Goal: Task Accomplishment & Management: Manage account settings

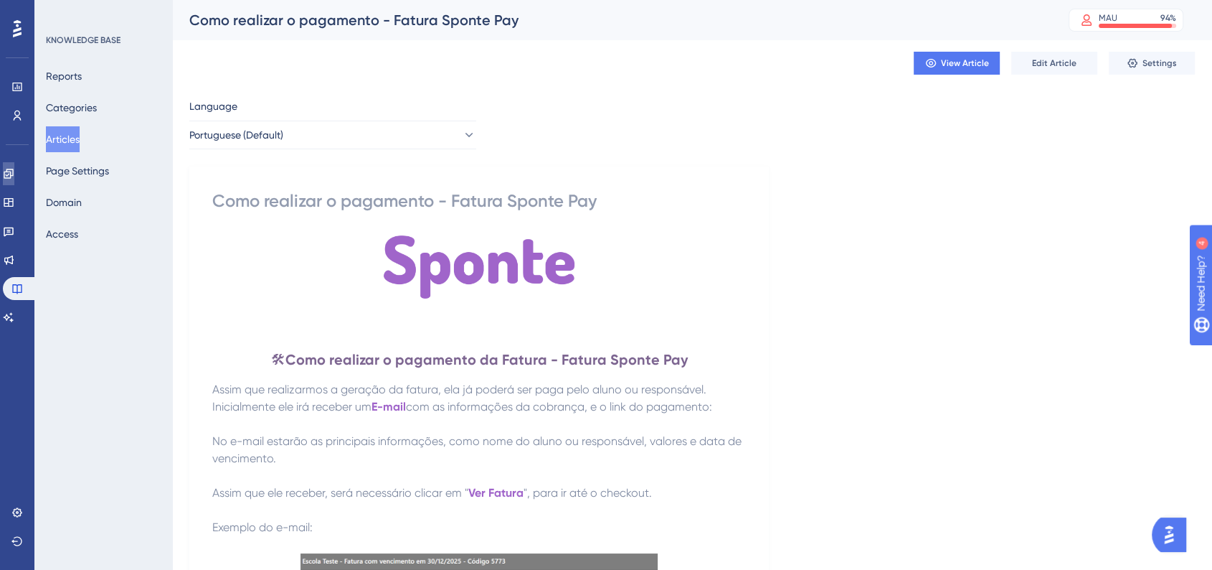
click at [9, 174] on link at bounding box center [8, 173] width 11 height 23
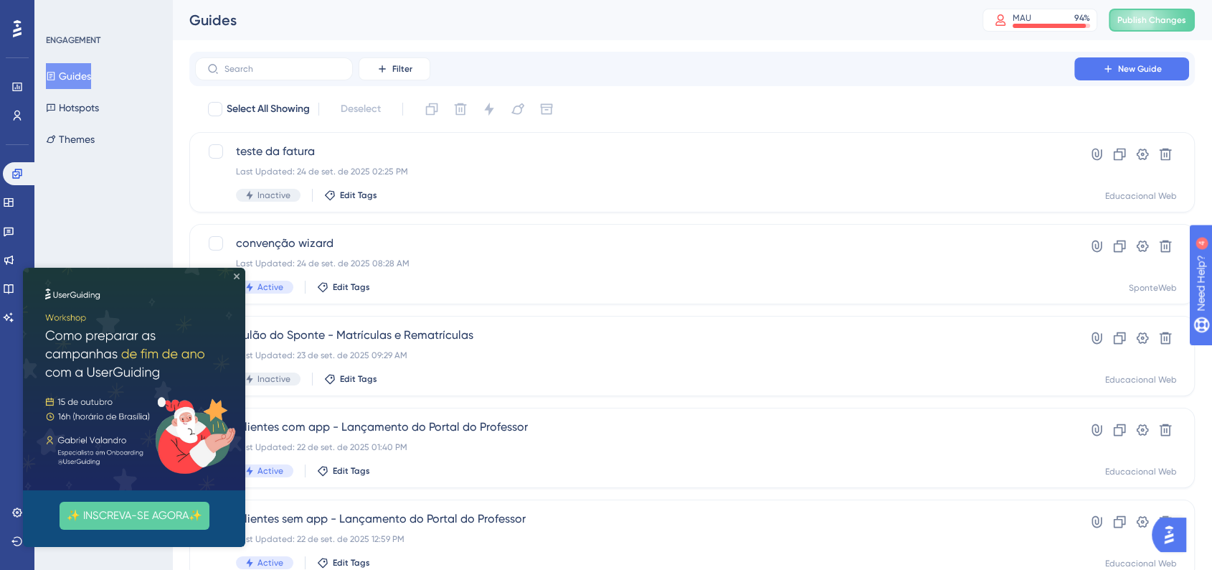
click at [237, 275] on icon "Close Preview" at bounding box center [237, 276] width 6 height 6
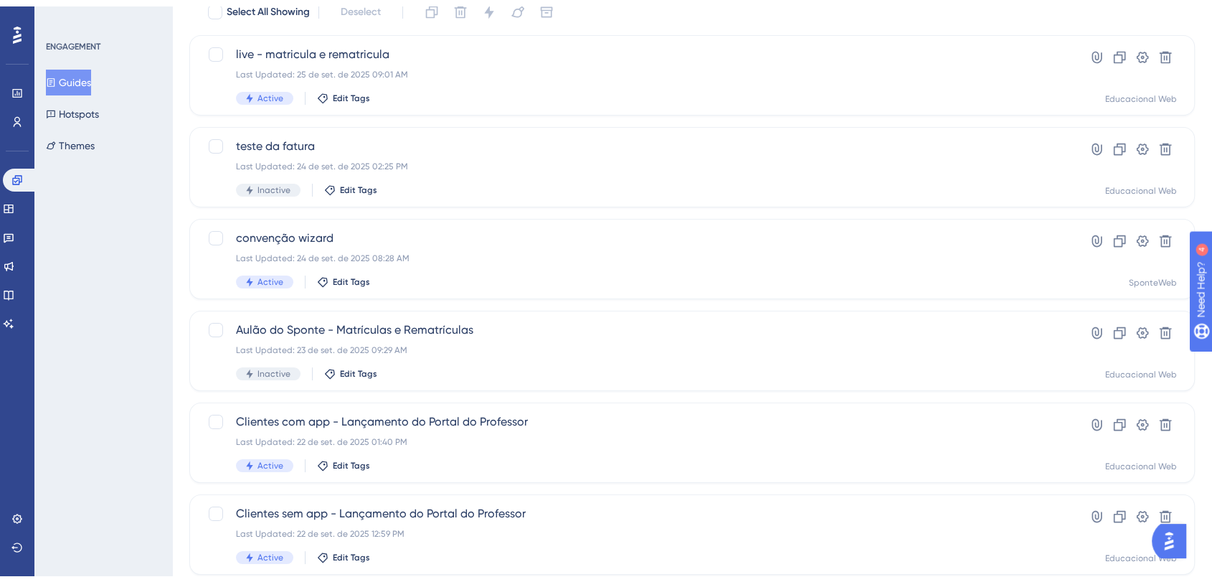
scroll to position [159, 0]
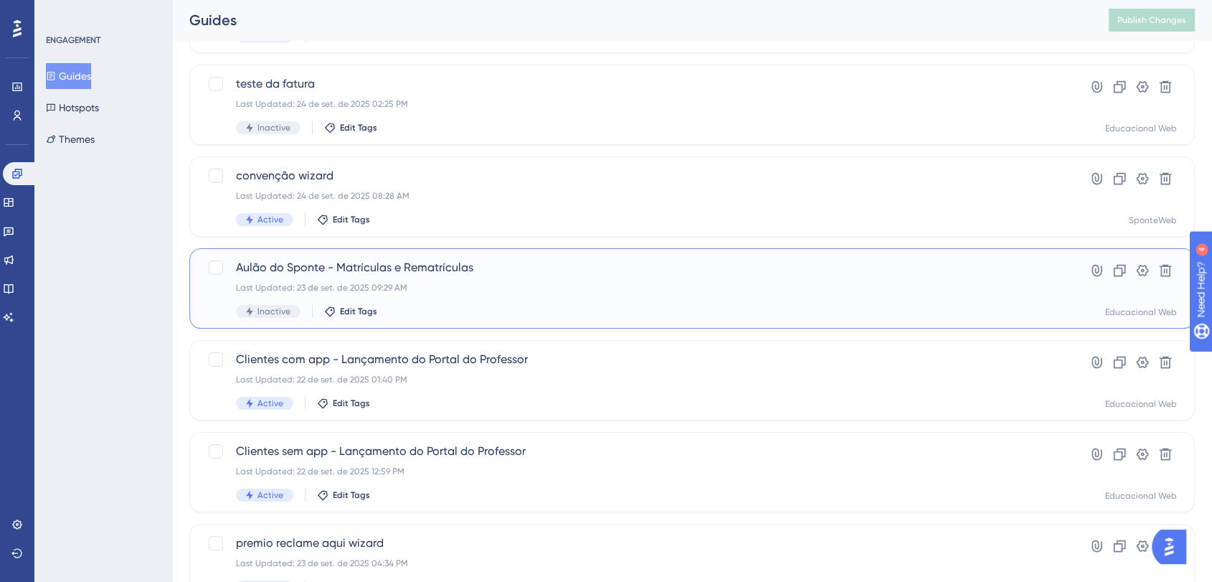
click at [488, 278] on div "Aulão do Sponte - Matrículas e Rematrículas Last Updated: 23 de set. de 2025 09…" at bounding box center [635, 288] width 798 height 59
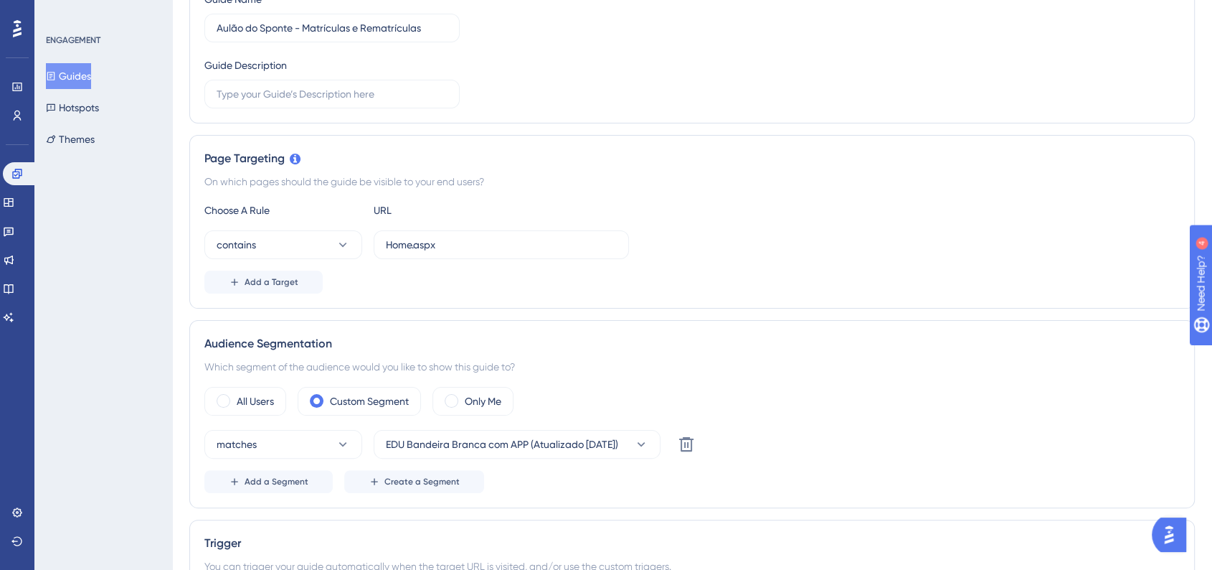
scroll to position [239, 0]
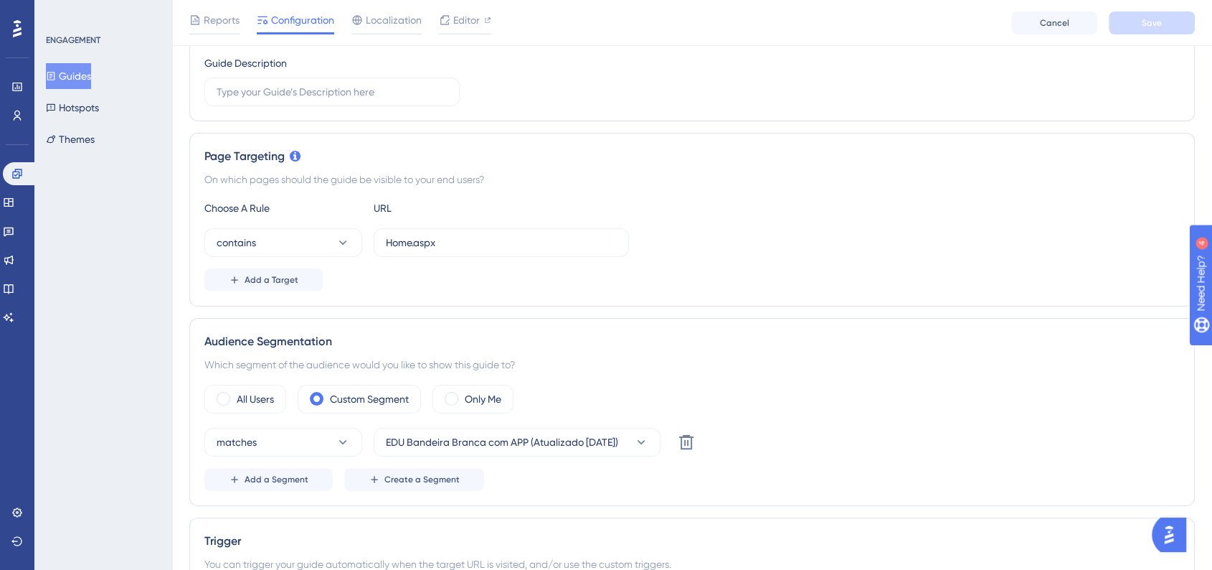
click at [85, 77] on button "Guides" at bounding box center [68, 76] width 45 height 26
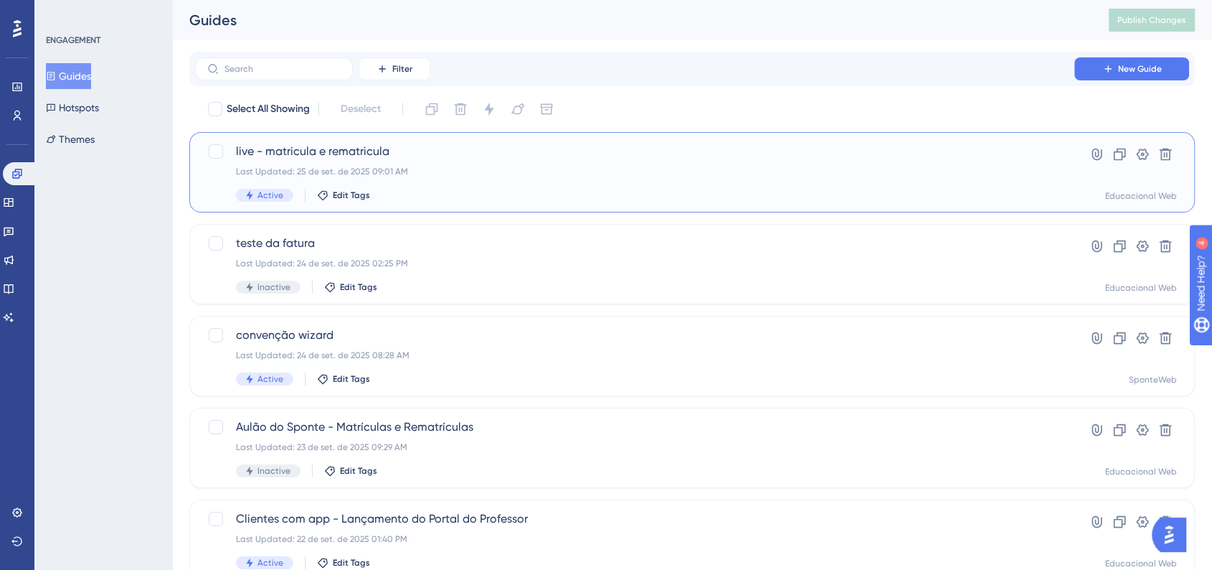
click at [477, 166] on div "Last Updated: 25 de set. de 2025 09:01 AM" at bounding box center [635, 171] width 798 height 11
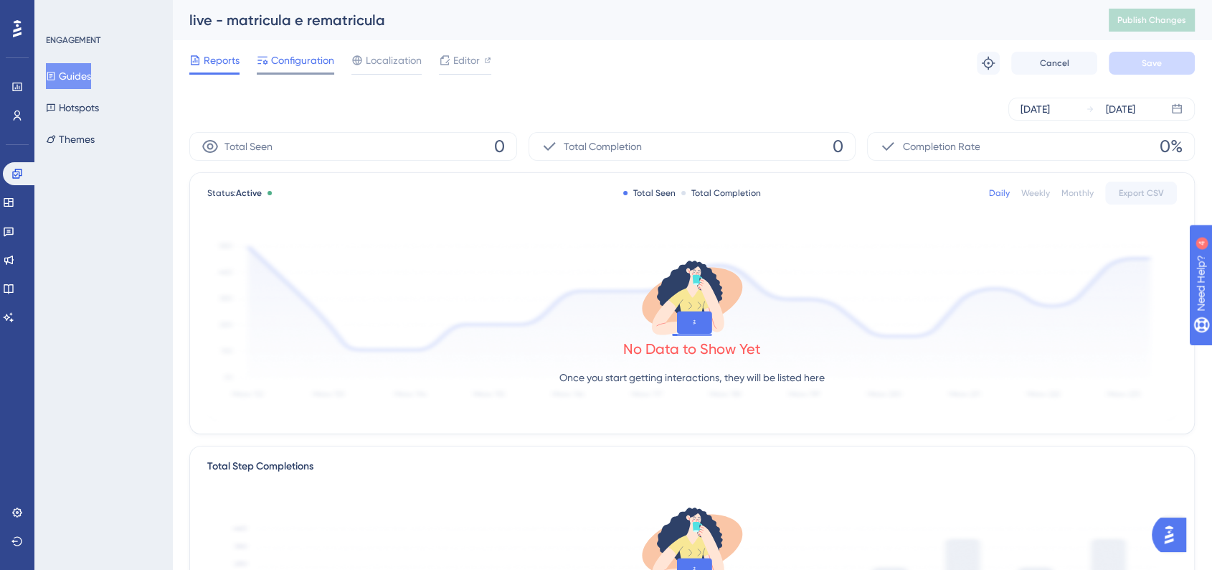
click at [320, 65] on span "Configuration" at bounding box center [302, 60] width 63 height 17
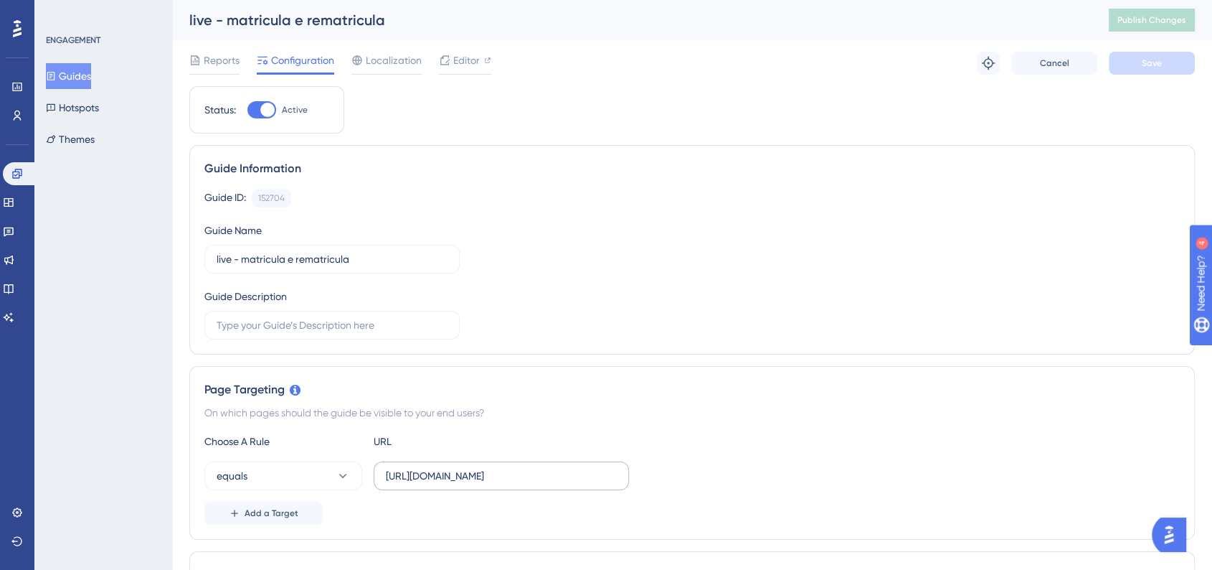
click at [590, 461] on label "https://www.sponteeducacional.net.br/SPPed/Turmas.aspx" at bounding box center [501, 475] width 255 height 29
click at [590, 468] on input "https://www.sponteeducacional.net.br/SPPed/Turmas.aspx" at bounding box center [501, 476] width 231 height 16
click at [731, 443] on div "Choose A Rule URL" at bounding box center [692, 441] width 976 height 17
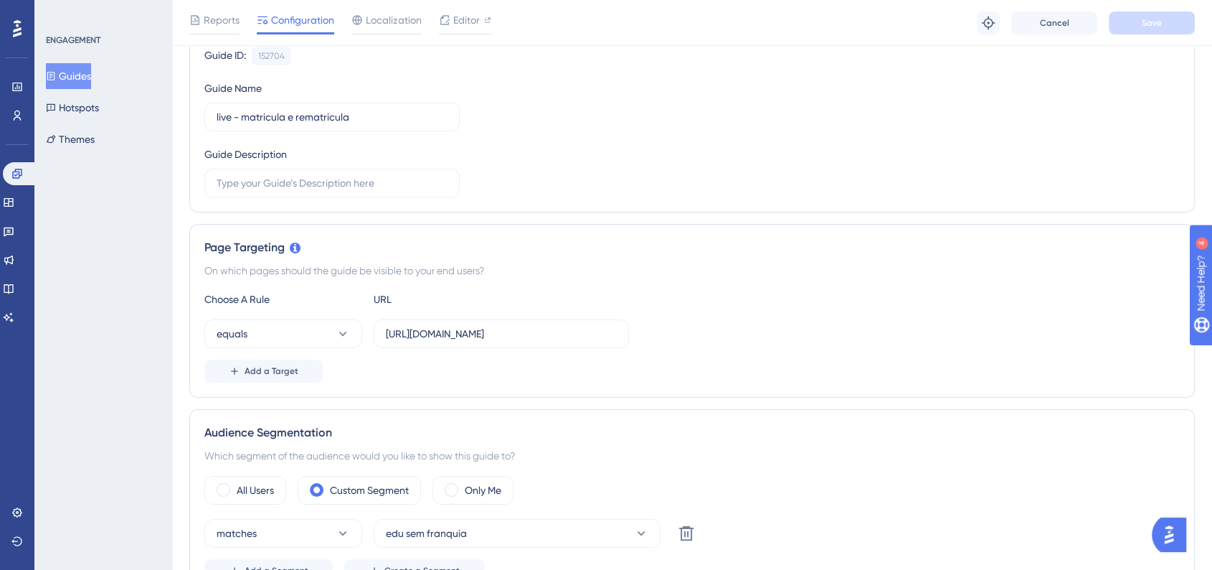
scroll to position [0, 0]
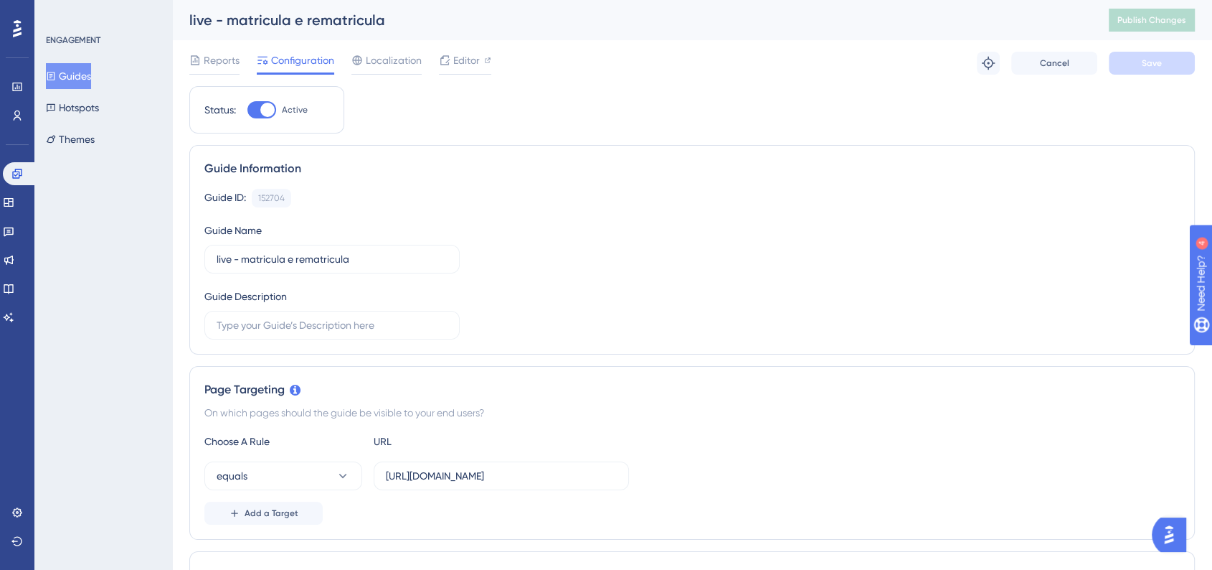
click at [77, 76] on button "Guides" at bounding box center [68, 76] width 45 height 26
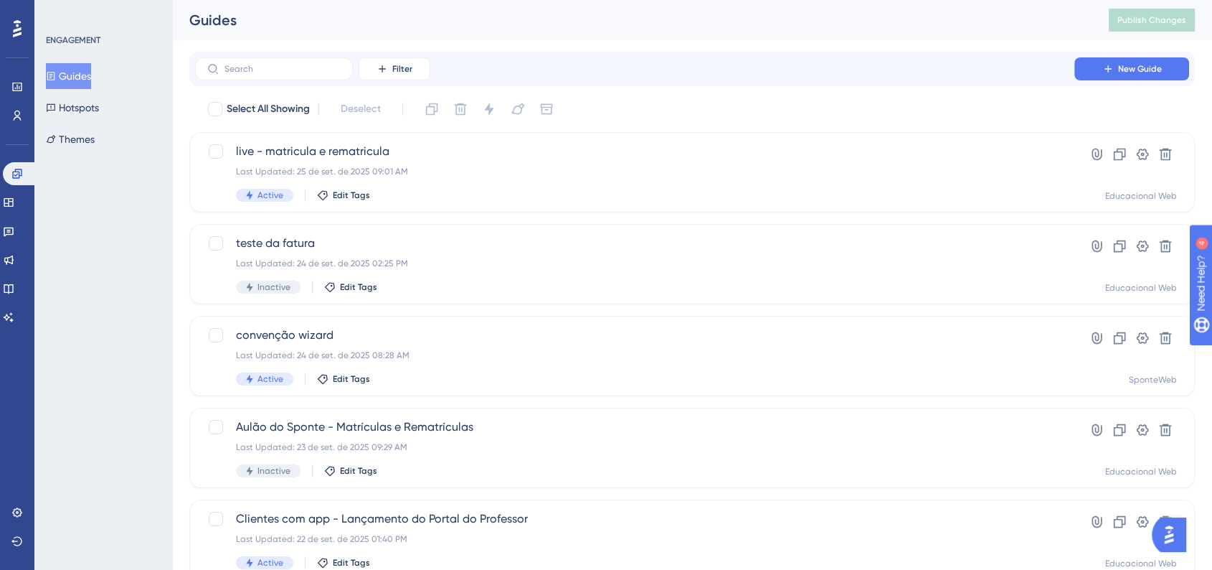
click at [82, 225] on div "ENGAGEMENT Guides Hotspots Themes" at bounding box center [103, 285] width 138 height 570
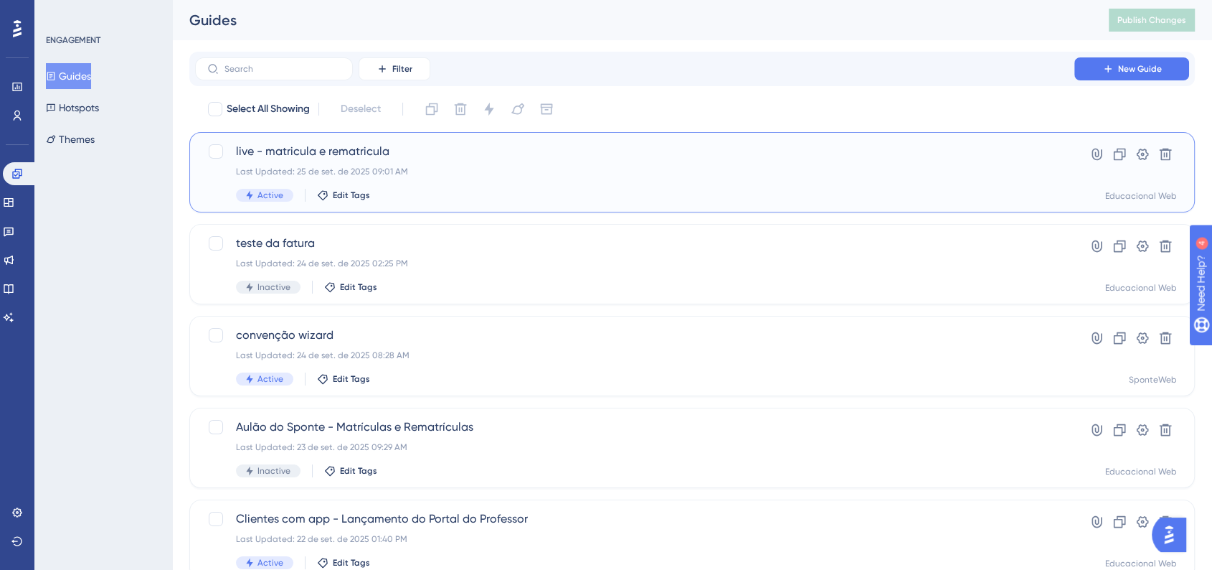
click at [416, 170] on div "Last Updated: 25 de set. de 2025 09:01 AM" at bounding box center [635, 171] width 798 height 11
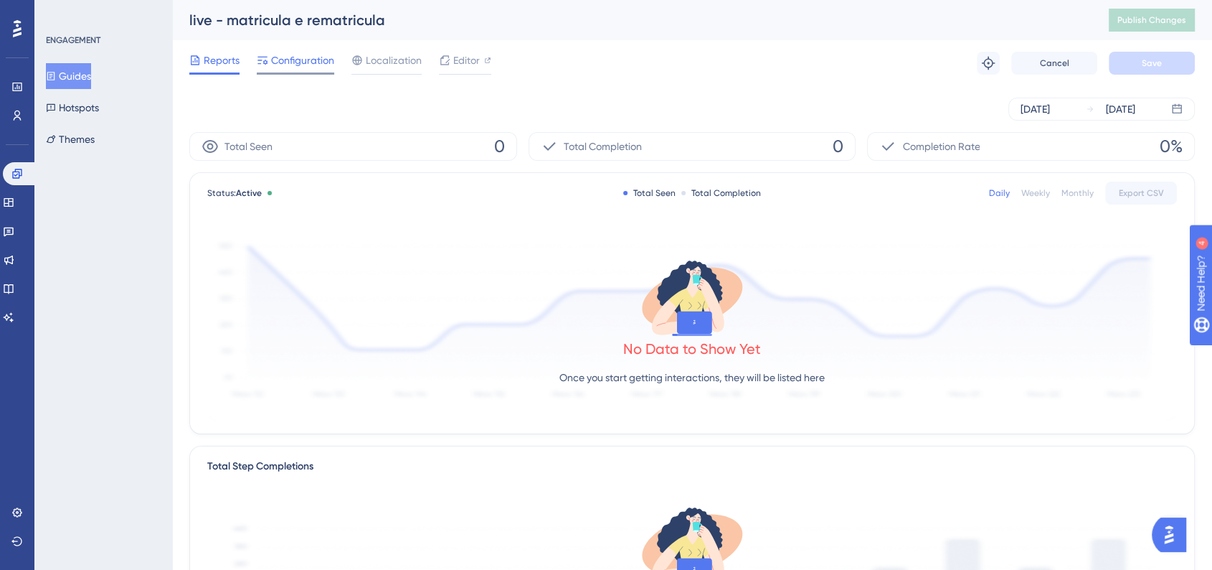
click at [291, 70] on div "Configuration" at bounding box center [295, 63] width 77 height 23
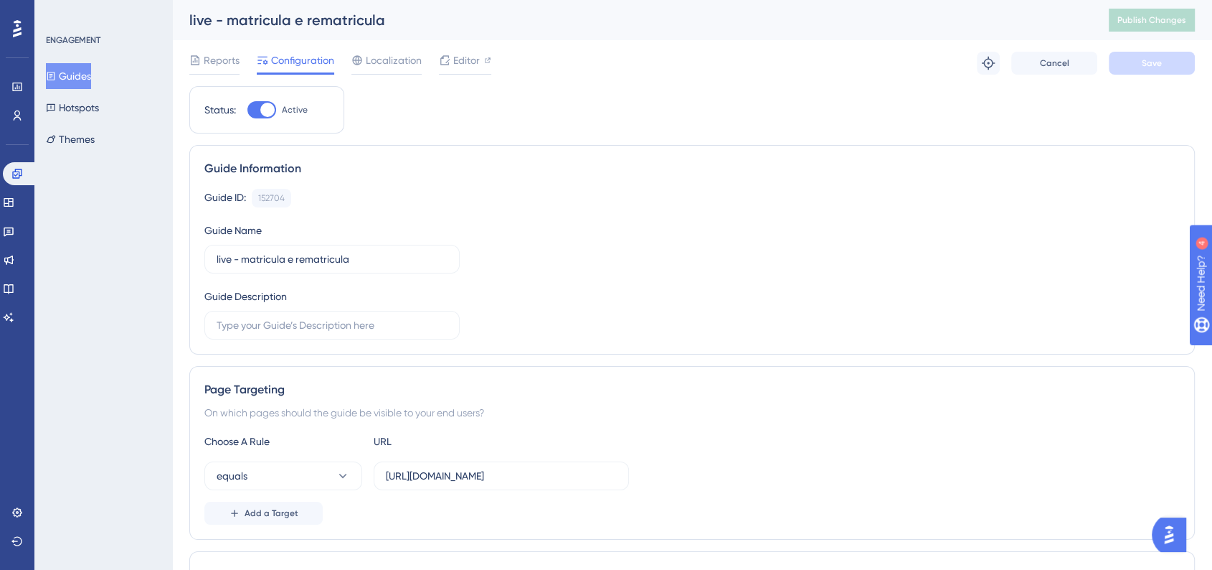
click at [265, 121] on div "Status: Active" at bounding box center [266, 109] width 155 height 47
click at [268, 108] on div at bounding box center [267, 110] width 14 height 14
click at [247, 110] on input "Active" at bounding box center [247, 110] width 1 height 1
checkbox input "false"
click at [1126, 68] on button "Save" at bounding box center [1152, 63] width 86 height 23
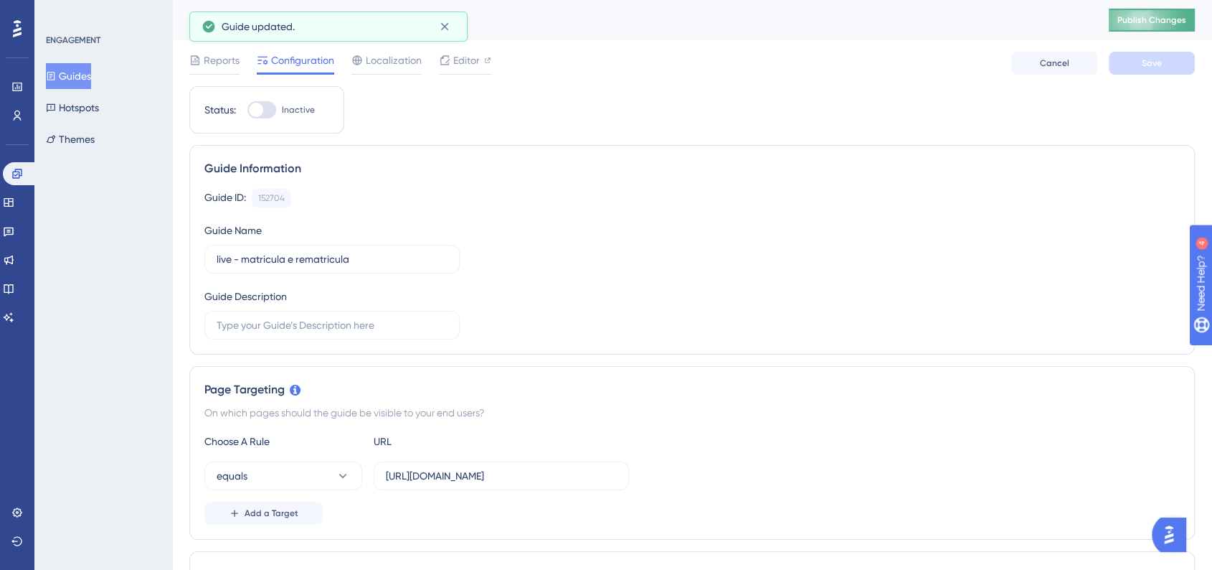
click at [1153, 24] on span "Publish Changes" at bounding box center [1152, 19] width 69 height 11
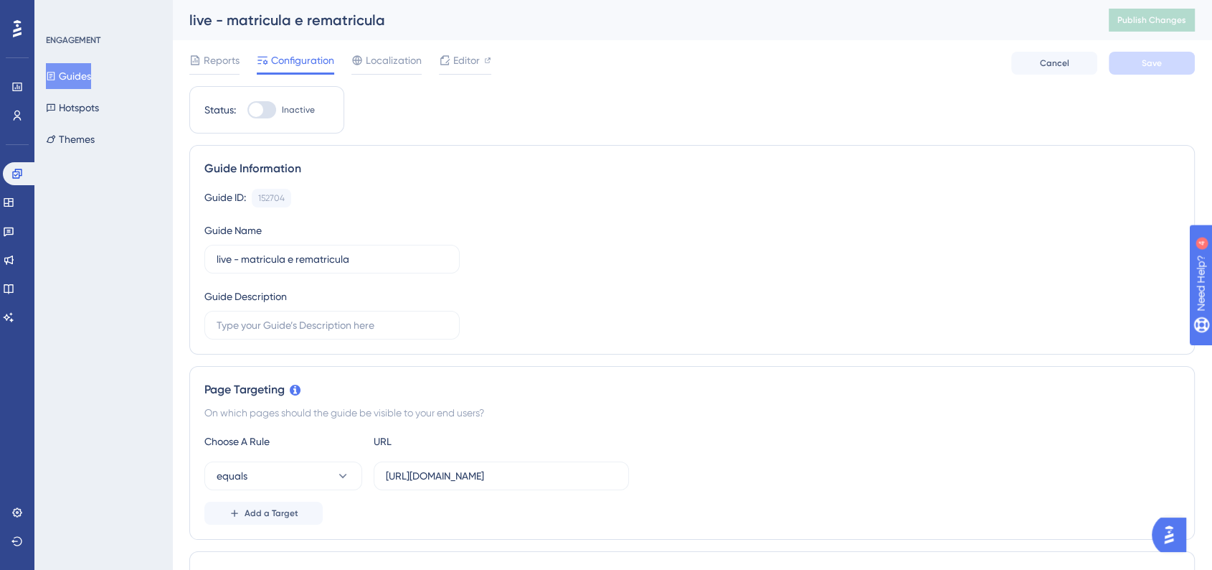
click at [91, 72] on button "Guides" at bounding box center [68, 76] width 45 height 26
